Goal: Book appointment/travel/reservation

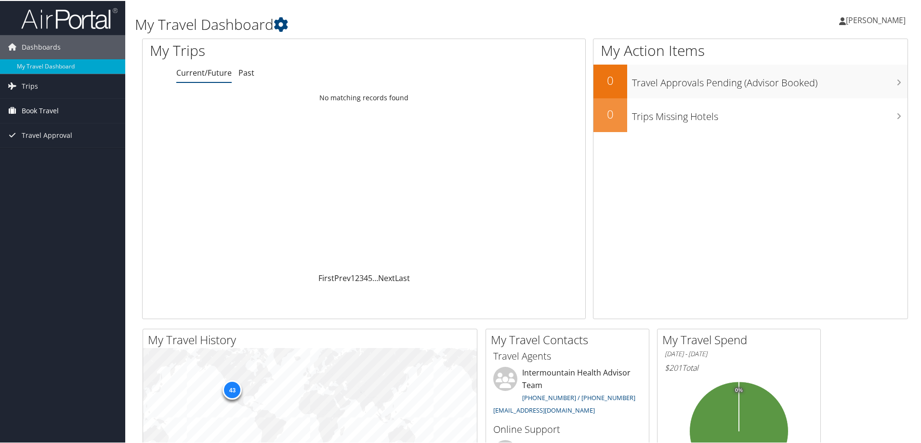
click at [42, 107] on span "Book Travel" at bounding box center [40, 110] width 37 height 24
click at [44, 156] on link "Book/Manage Online Trips" at bounding box center [62, 158] width 125 height 14
